Goal: Navigation & Orientation: Find specific page/section

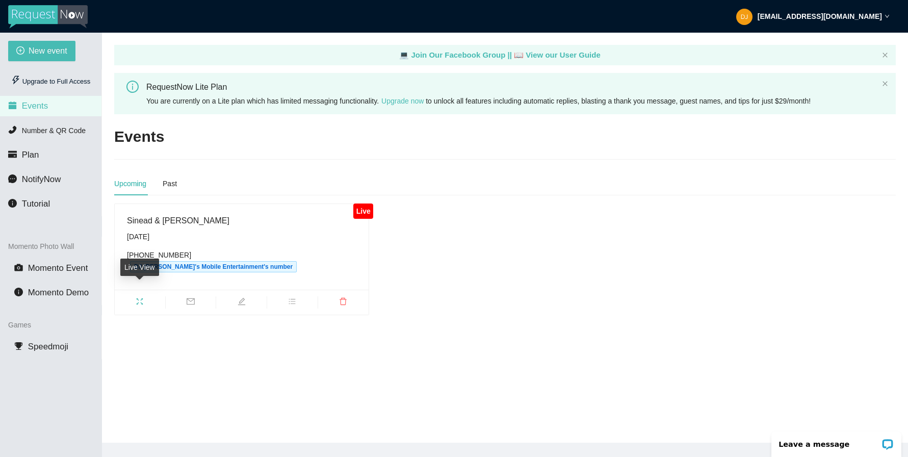
click at [142, 298] on icon "fullscreen" at bounding box center [140, 301] width 7 height 7
